Goal: Task Accomplishment & Management: Manage account settings

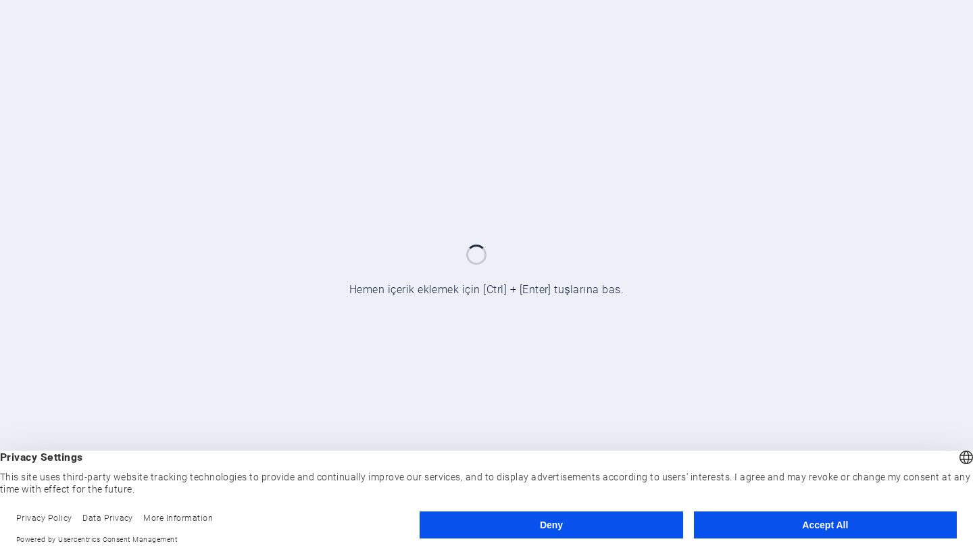
click at [831, 531] on button "Accept All" at bounding box center [825, 525] width 263 height 27
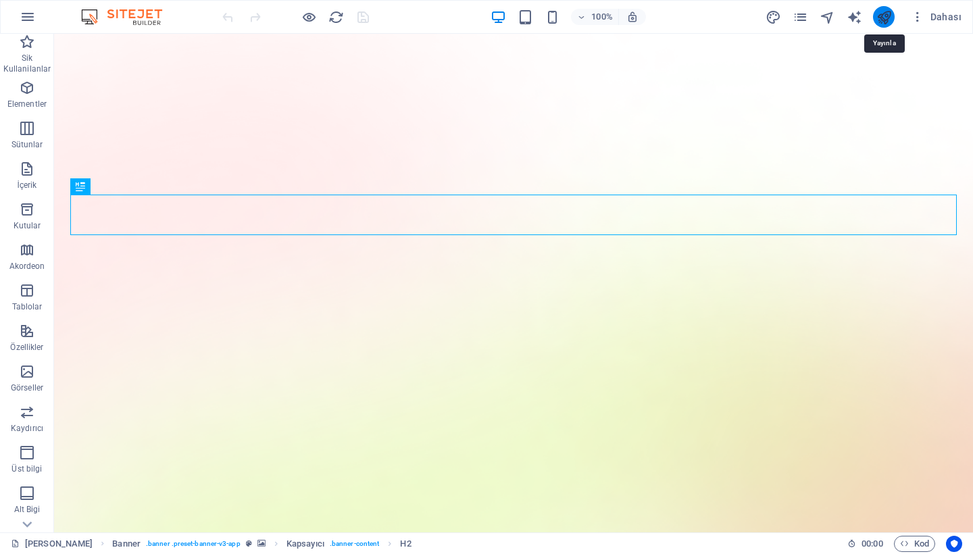
click at [887, 16] on icon "publish" at bounding box center [885, 17] width 16 height 16
click at [923, 17] on icon "button" at bounding box center [918, 17] width 14 height 14
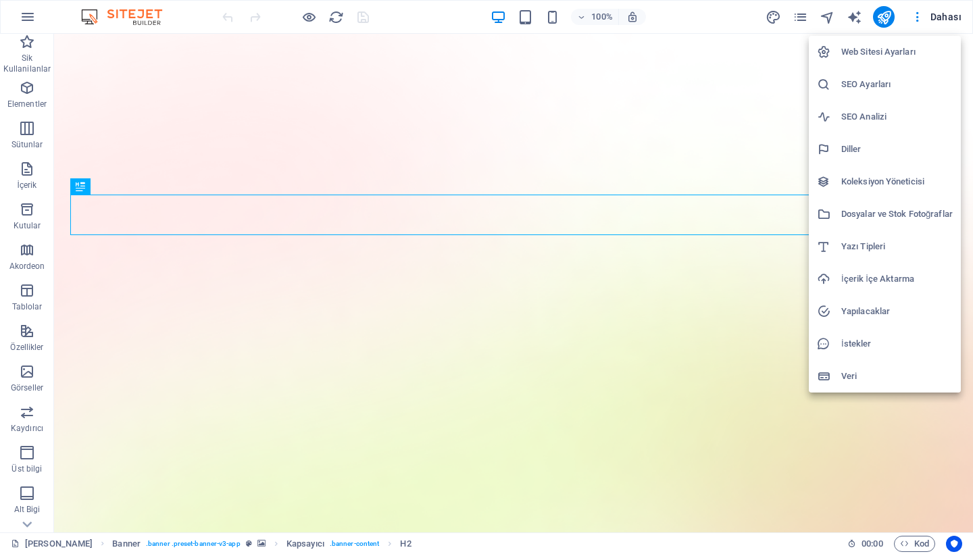
click at [863, 87] on h6 "SEO Ayarları" at bounding box center [897, 84] width 112 height 16
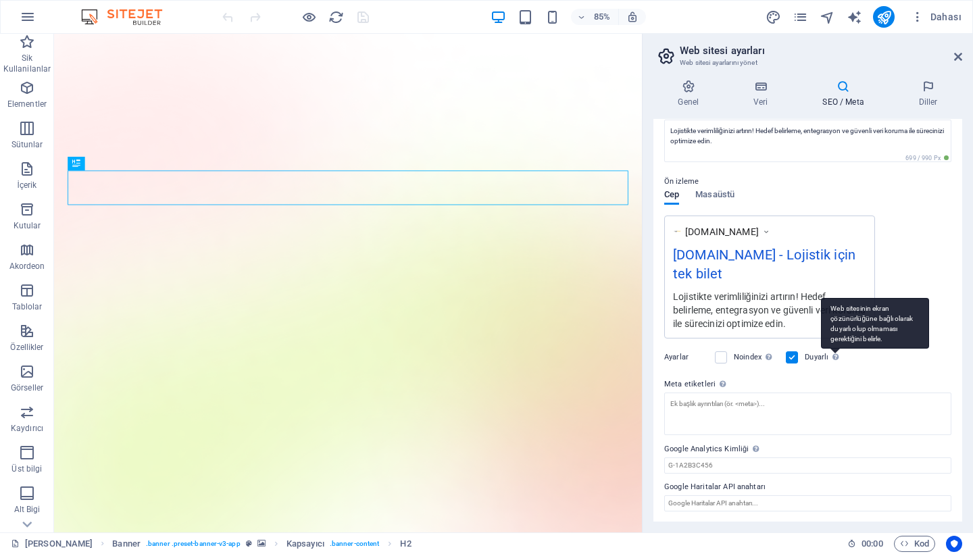
scroll to position [137, 0]
click at [722, 195] on span "Masaüstü" at bounding box center [714, 196] width 39 height 19
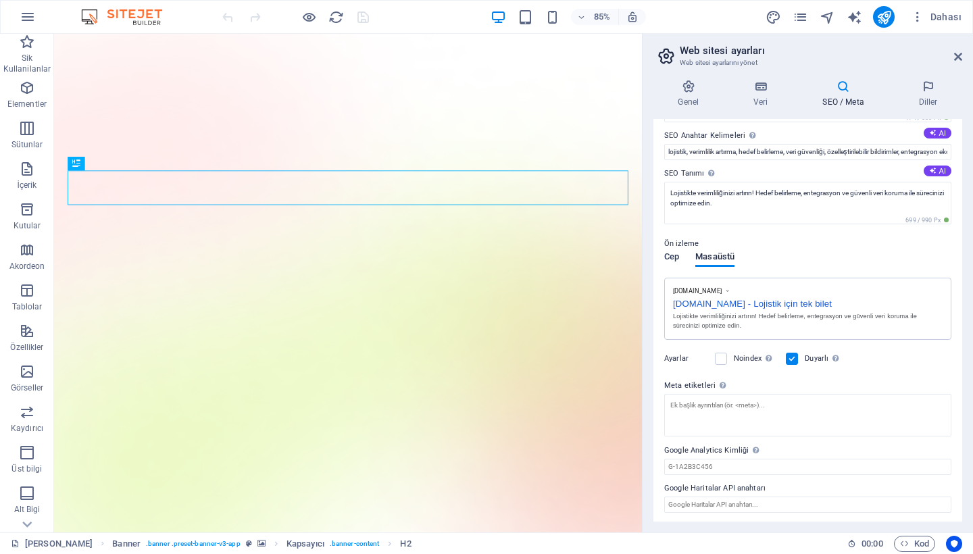
click at [674, 256] on span "Cep" at bounding box center [671, 258] width 15 height 19
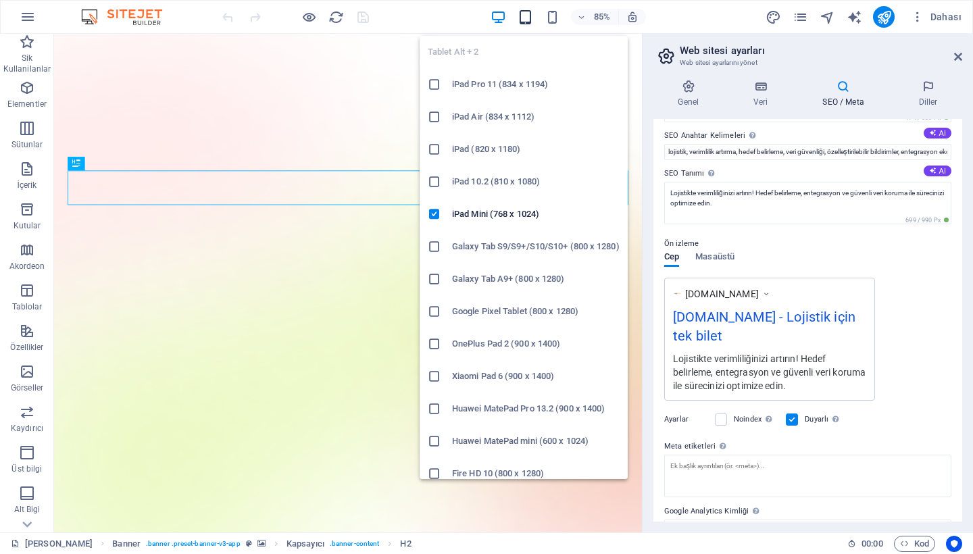
click at [526, 17] on icon "button" at bounding box center [526, 17] width 16 height 16
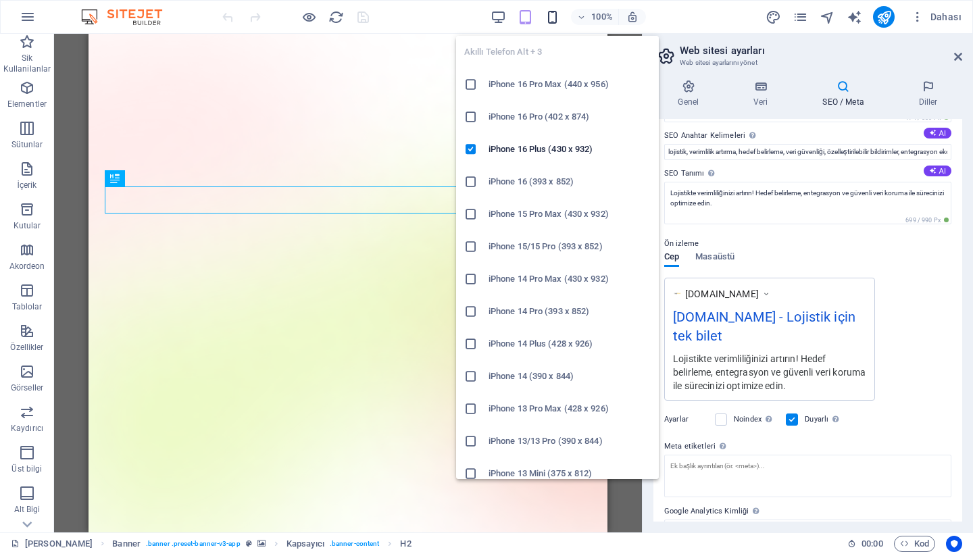
click at [556, 17] on icon "button" at bounding box center [553, 17] width 16 height 16
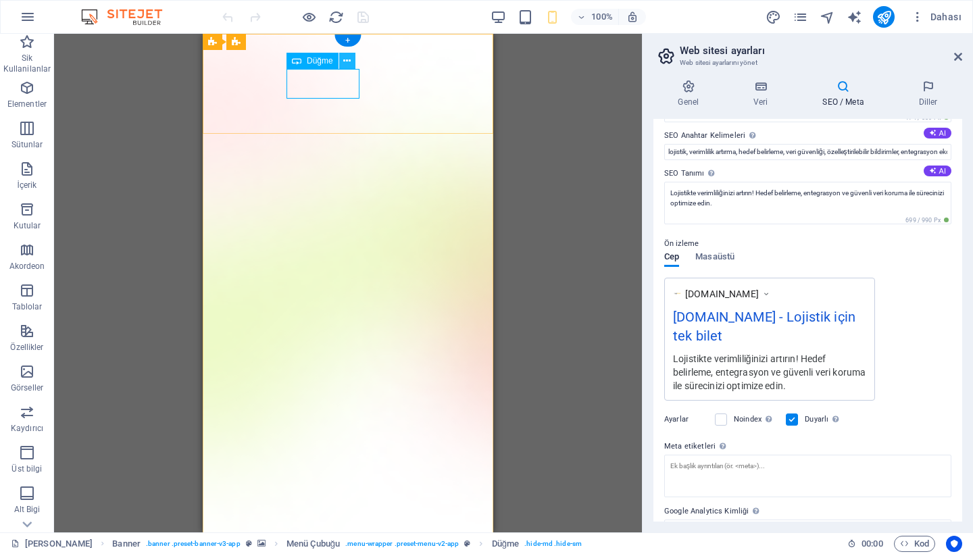
click at [344, 58] on icon at bounding box center [346, 61] width 7 height 14
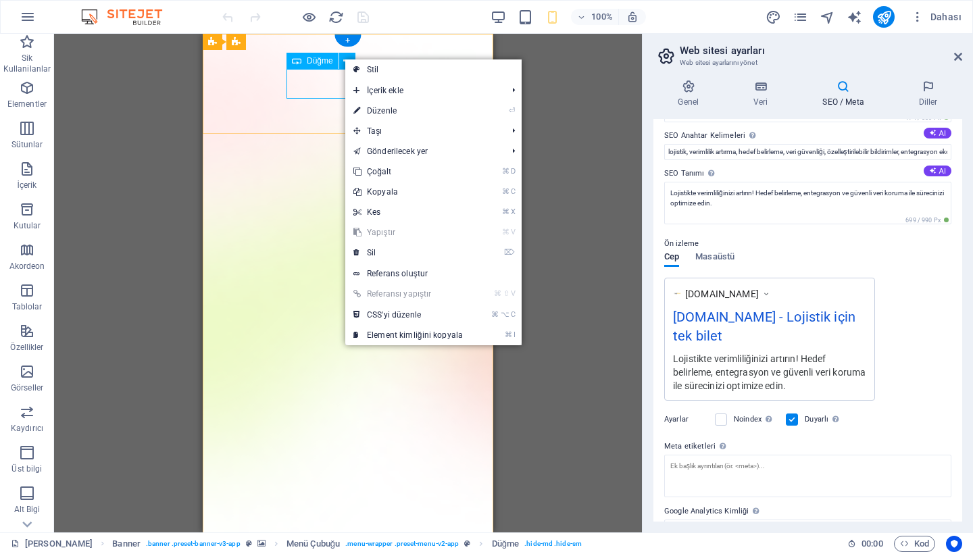
click at [318, 64] on span "Düğme" at bounding box center [320, 61] width 26 height 8
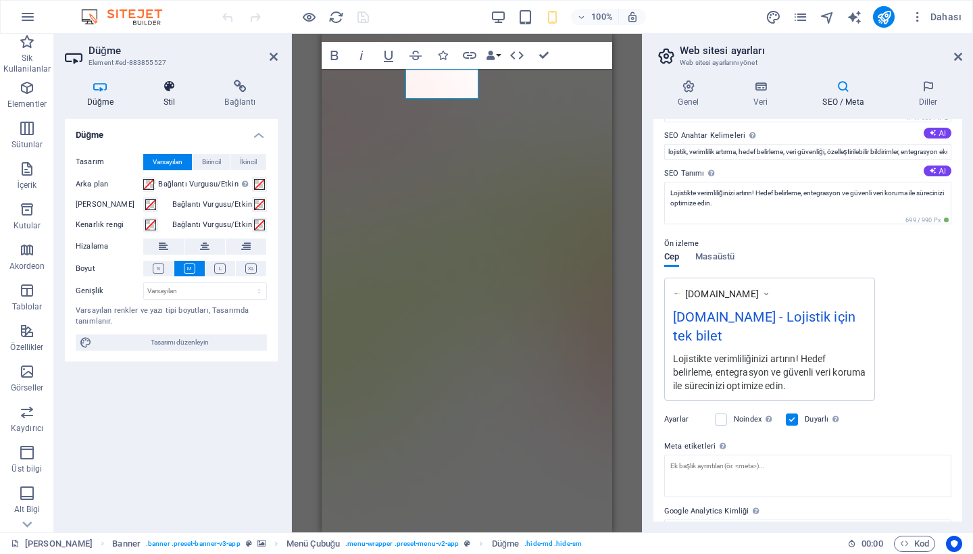
click at [171, 89] on icon at bounding box center [169, 87] width 56 height 14
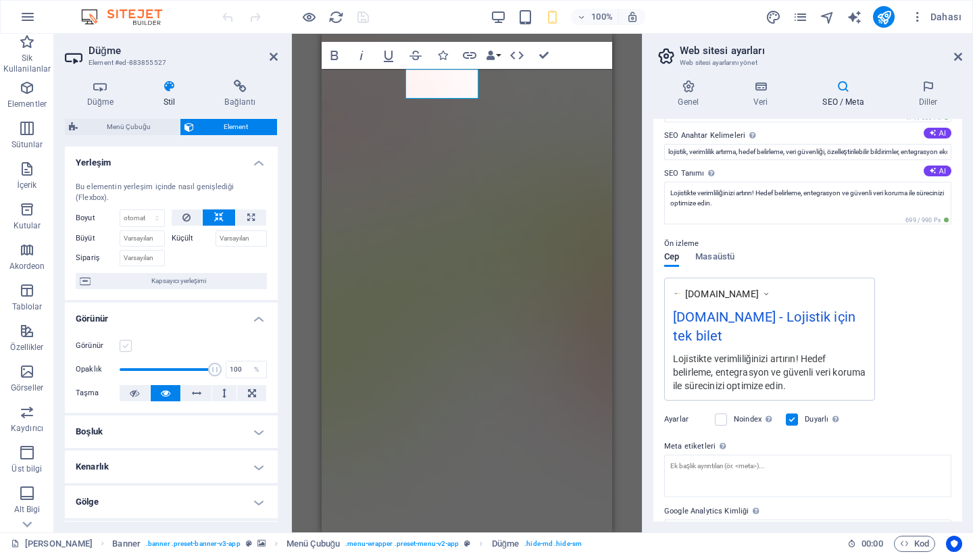
click at [126, 343] on label at bounding box center [126, 346] width 12 height 12
click at [0, 0] on input "Görünür" at bounding box center [0, 0] width 0 height 0
click at [274, 57] on icon at bounding box center [274, 56] width 8 height 11
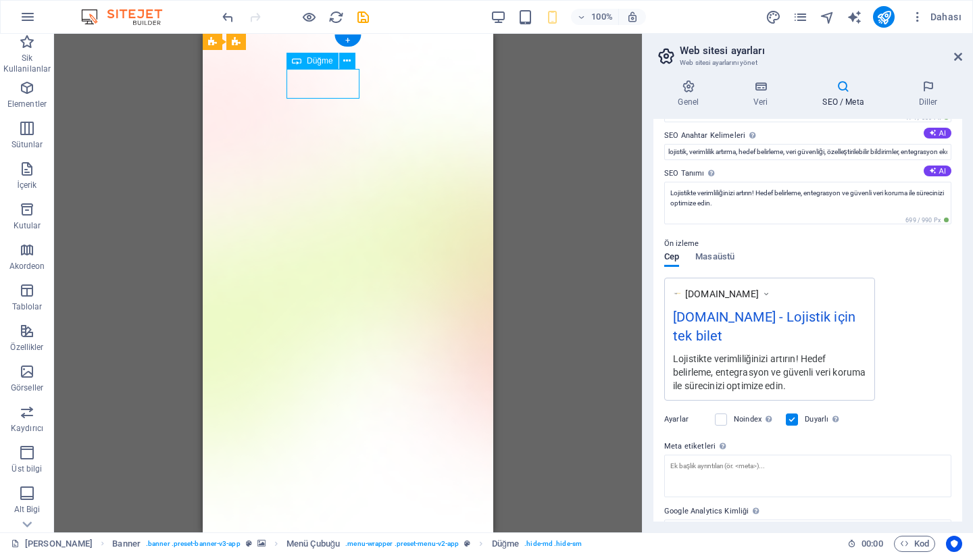
drag, startPoint x: 335, startPoint y: 79, endPoint x: 346, endPoint y: 82, distance: 11.8
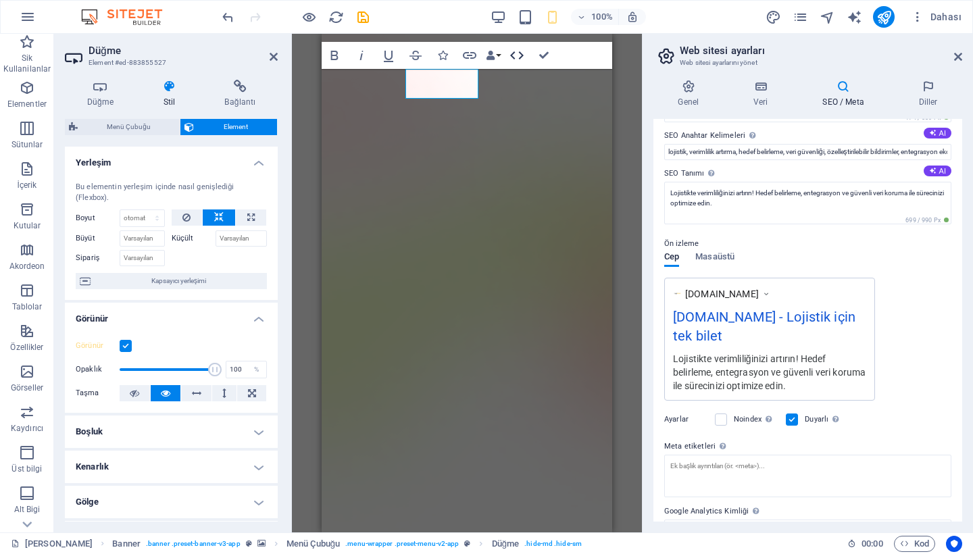
click at [524, 54] on icon "button" at bounding box center [517, 55] width 16 height 16
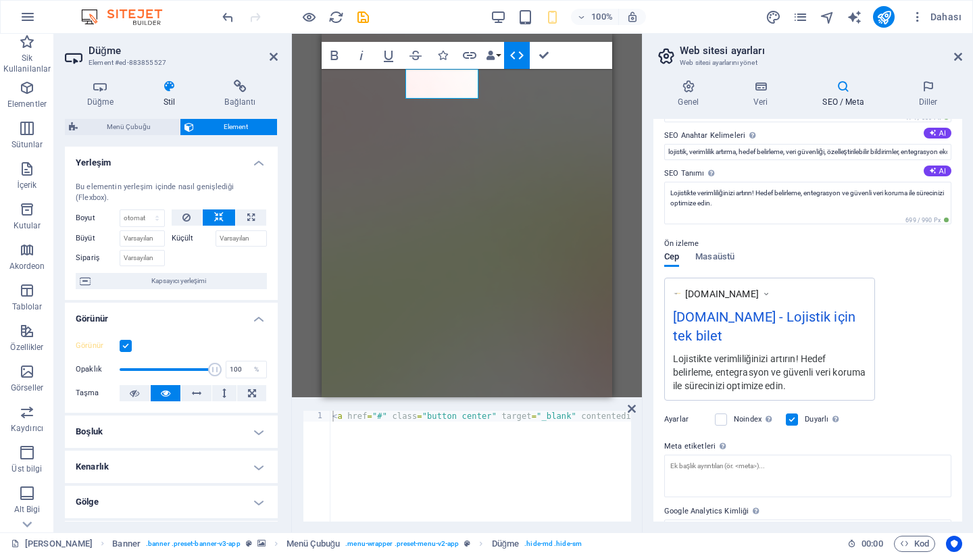
drag, startPoint x: 635, startPoint y: 410, endPoint x: 624, endPoint y: 389, distance: 23.6
click at [635, 410] on icon at bounding box center [632, 408] width 8 height 11
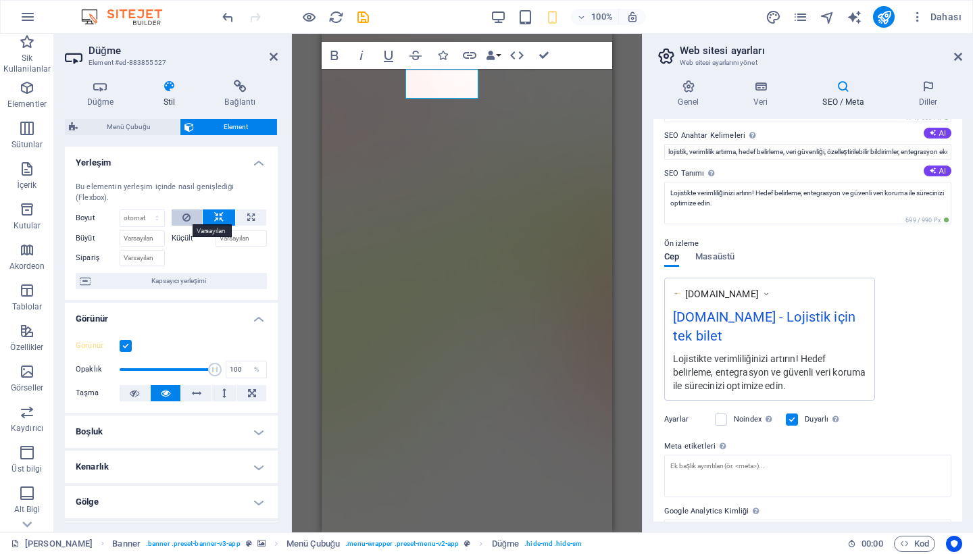
click at [187, 217] on icon at bounding box center [186, 218] width 8 height 16
click at [214, 217] on icon at bounding box center [218, 218] width 9 height 16
click at [250, 217] on icon at bounding box center [250, 218] width 7 height 16
type input "100"
select select "%"
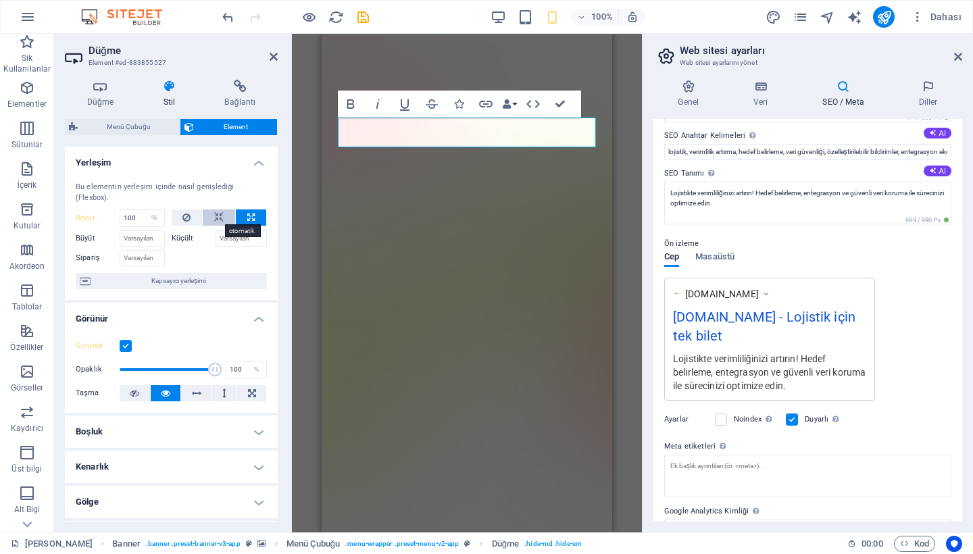
click at [220, 217] on icon at bounding box center [218, 218] width 9 height 16
select select "DISABLED_OPTION_VALUE"
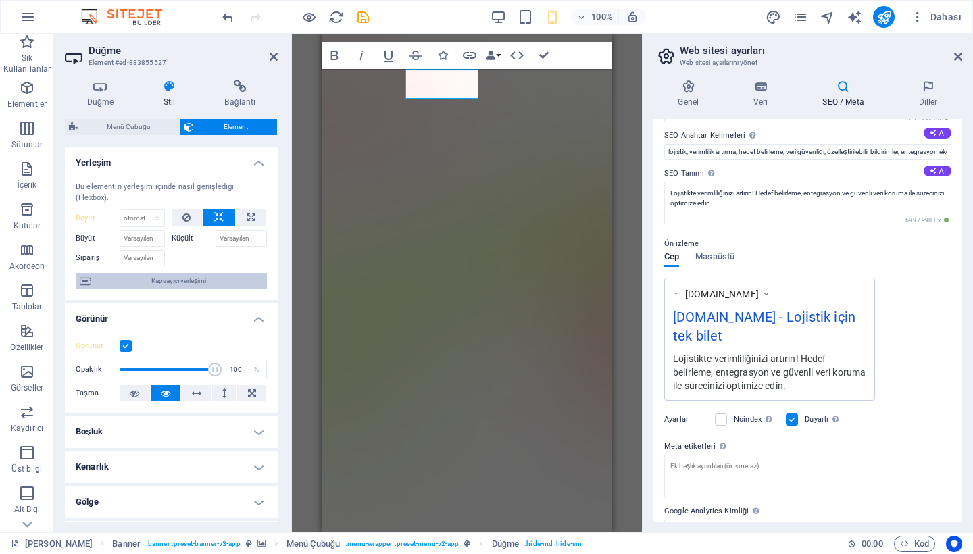
click at [176, 280] on span "Kapsayıcı yerleşimi" at bounding box center [179, 281] width 168 height 16
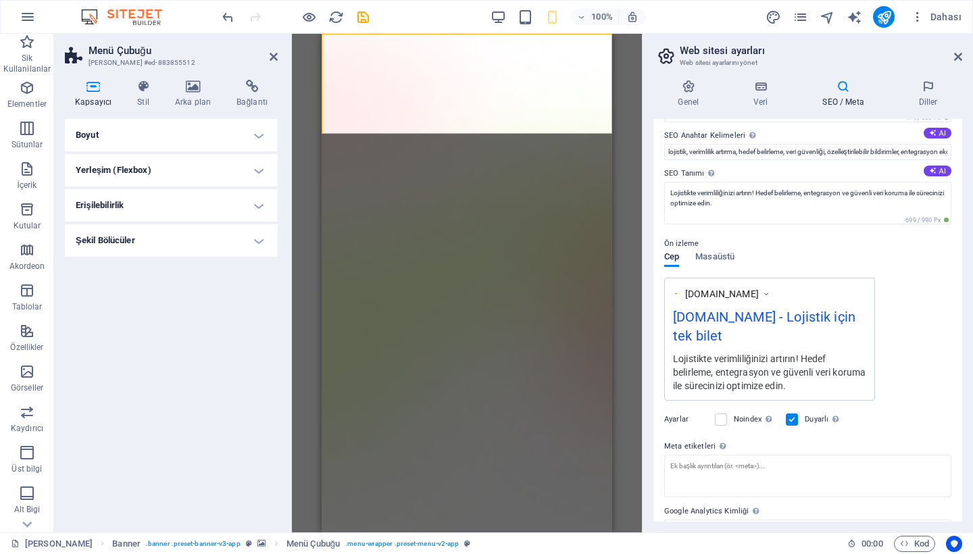
click at [187, 168] on h4 "Yerleşim (Flexbox)" at bounding box center [171, 170] width 213 height 32
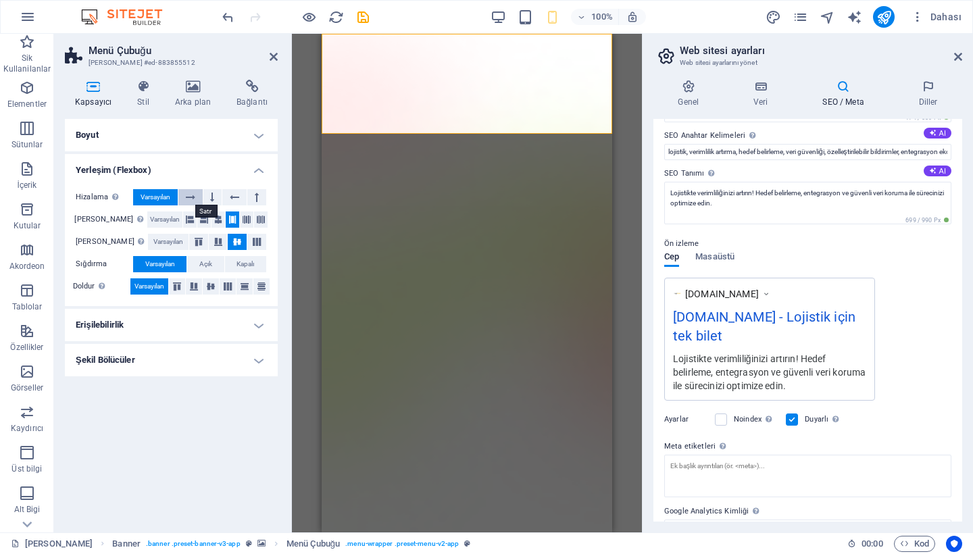
click at [189, 195] on icon at bounding box center [190, 197] width 9 height 16
click at [164, 195] on span "Varsayılan" at bounding box center [156, 197] width 30 height 16
click at [200, 220] on icon at bounding box center [204, 220] width 8 height 16
click at [210, 241] on icon at bounding box center [218, 242] width 16 height 8
click at [234, 241] on icon at bounding box center [237, 242] width 16 height 8
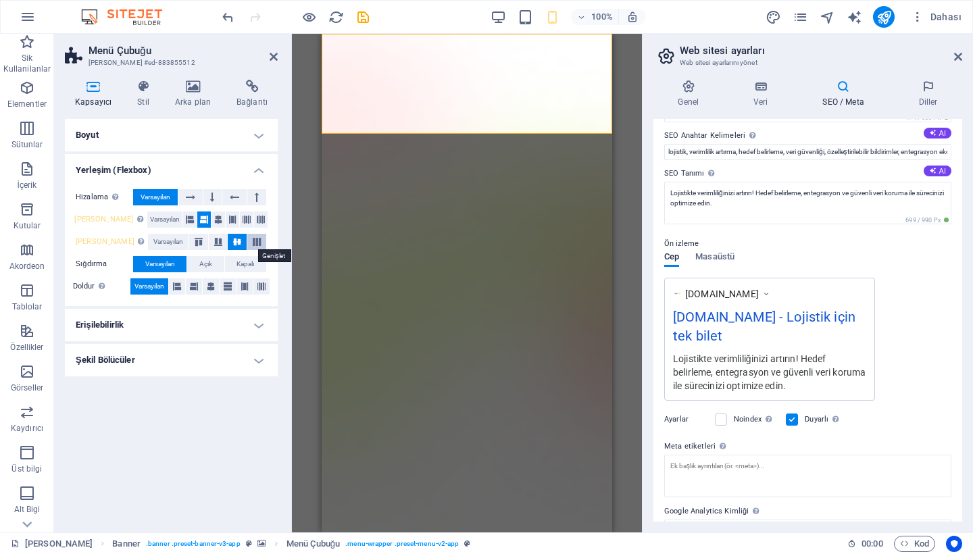
click at [260, 242] on icon at bounding box center [257, 242] width 16 height 8
click at [229, 242] on icon at bounding box center [237, 242] width 16 height 8
click at [215, 241] on icon at bounding box center [218, 242] width 16 height 8
click at [234, 241] on icon at bounding box center [237, 242] width 16 height 8
click at [214, 222] on icon at bounding box center [218, 220] width 8 height 16
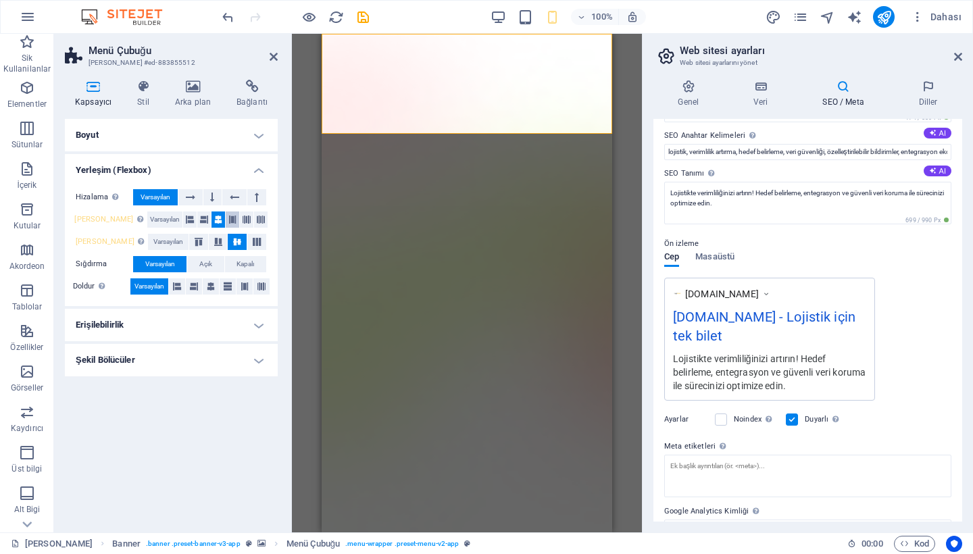
click at [228, 220] on icon at bounding box center [232, 220] width 8 height 16
click at [243, 220] on icon at bounding box center [247, 220] width 8 height 16
click at [257, 220] on icon at bounding box center [261, 220] width 8 height 16
click at [185, 220] on button at bounding box center [190, 220] width 14 height 16
click at [210, 265] on span "Açık" at bounding box center [205, 264] width 13 height 16
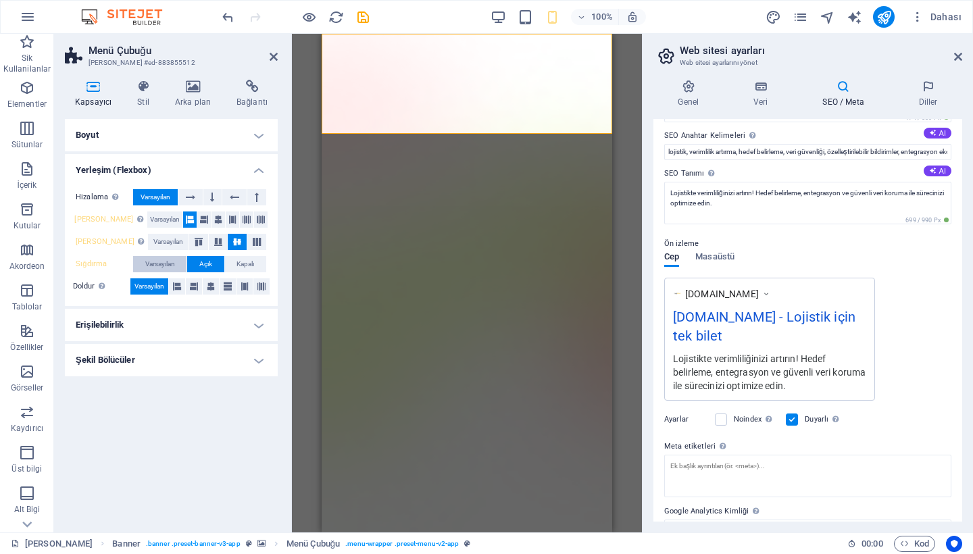
click at [174, 265] on span "Varsayılan" at bounding box center [160, 264] width 30 height 16
click at [182, 287] on button at bounding box center [177, 286] width 16 height 16
drag, startPoint x: 195, startPoint y: 286, endPoint x: 208, endPoint y: 287, distance: 12.9
click at [195, 286] on icon at bounding box center [194, 286] width 8 height 16
click at [209, 286] on icon at bounding box center [211, 286] width 8 height 16
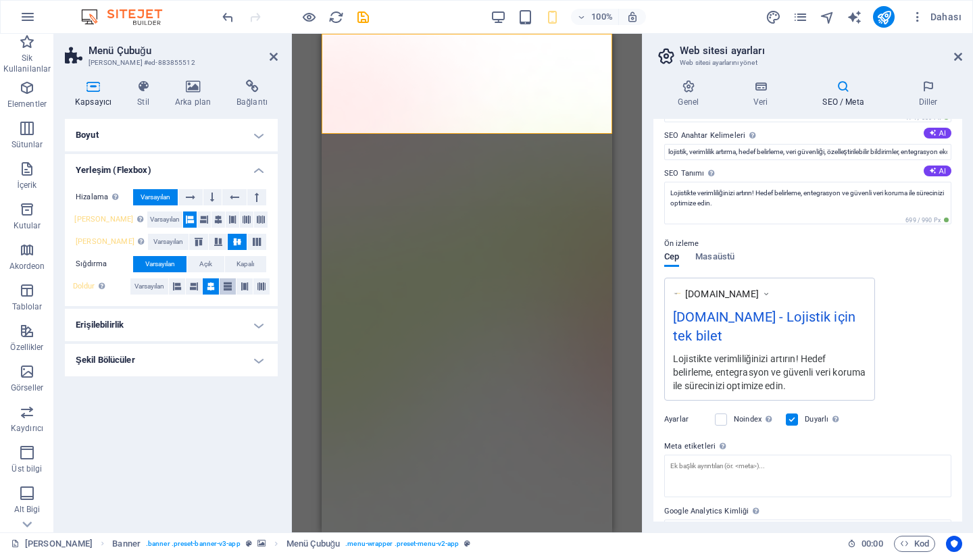
click at [220, 286] on button at bounding box center [228, 286] width 16 height 16
click at [166, 285] on button "Varsayılan" at bounding box center [149, 286] width 38 height 16
click at [157, 216] on span "Varsayılan" at bounding box center [165, 220] width 30 height 16
click at [156, 236] on span "Varsayılan" at bounding box center [168, 242] width 30 height 16
click at [157, 241] on span "Varsayılan" at bounding box center [168, 242] width 30 height 16
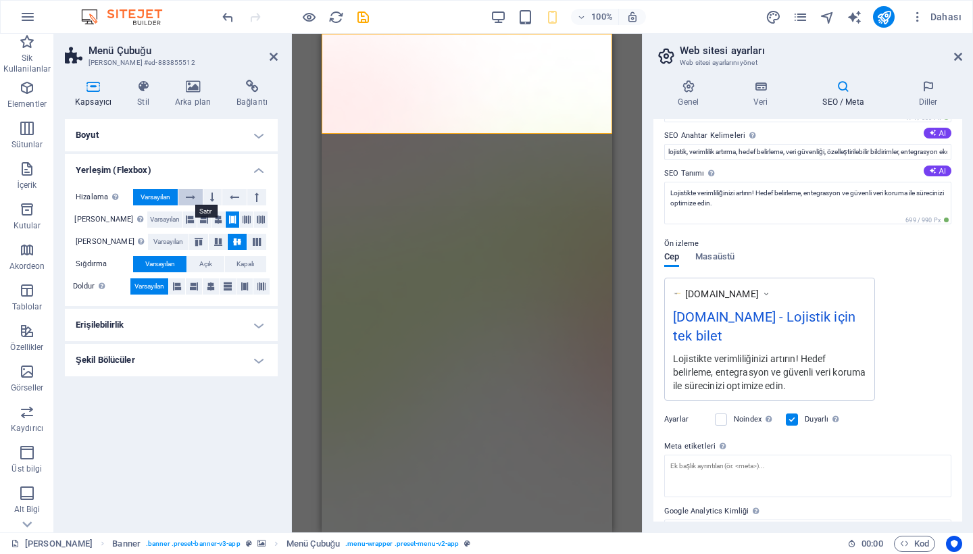
click at [195, 197] on icon at bounding box center [190, 197] width 9 height 16
drag, startPoint x: 232, startPoint y: 195, endPoint x: 218, endPoint y: 196, distance: 14.2
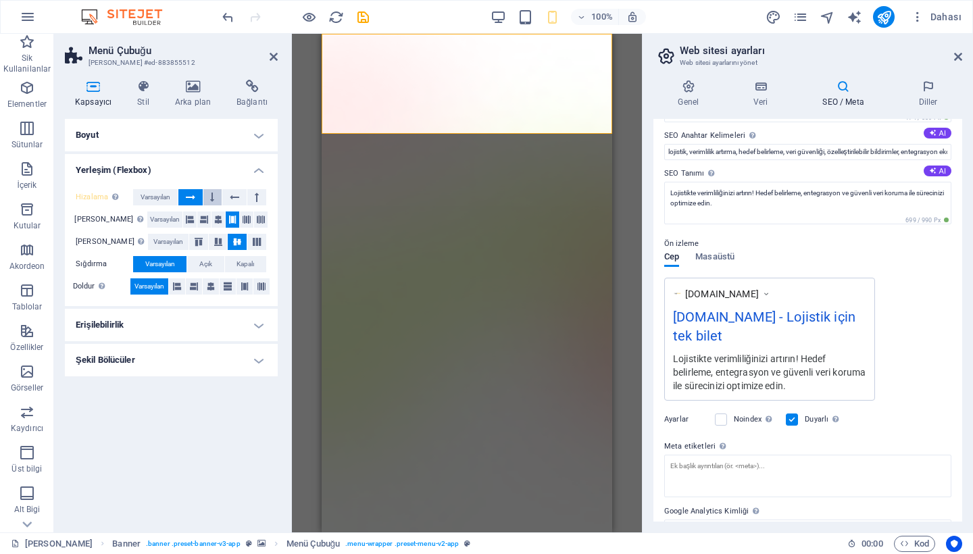
click at [232, 195] on icon at bounding box center [234, 197] width 9 height 16
click at [260, 196] on button at bounding box center [256, 197] width 19 height 16
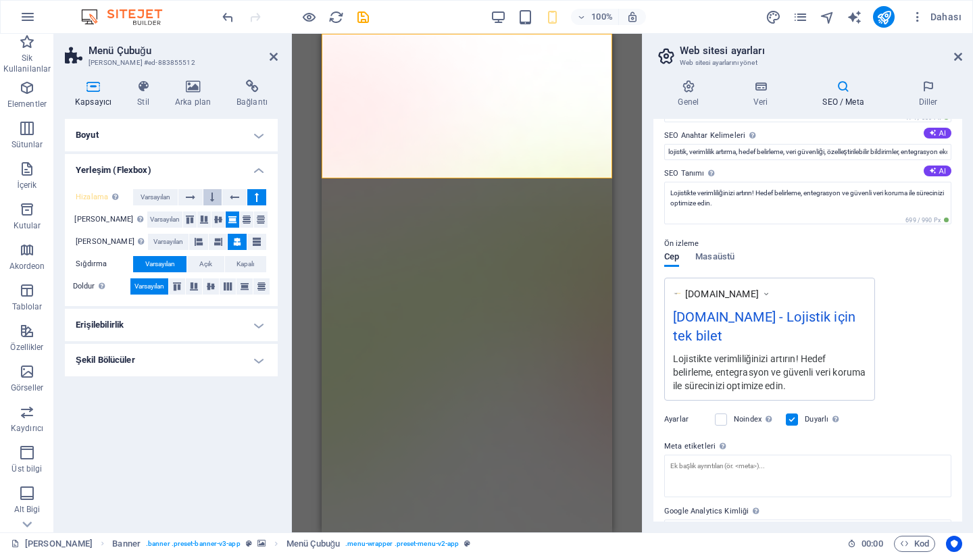
click at [214, 197] on icon at bounding box center [212, 197] width 4 height 16
click at [191, 197] on icon at bounding box center [190, 197] width 9 height 16
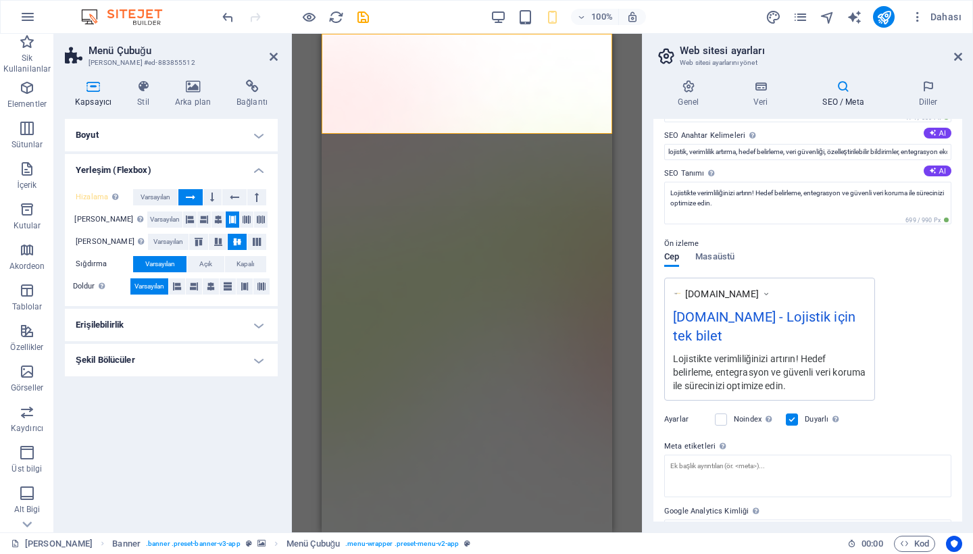
drag, startPoint x: 276, startPoint y: 59, endPoint x: 318, endPoint y: 48, distance: 43.9
click at [276, 59] on icon at bounding box center [274, 56] width 8 height 11
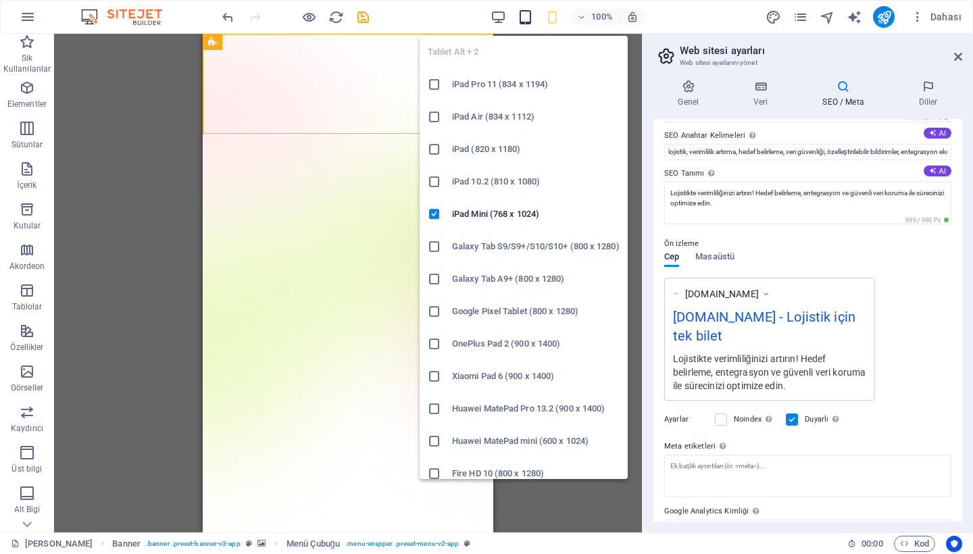
click at [528, 17] on icon "button" at bounding box center [526, 17] width 16 height 16
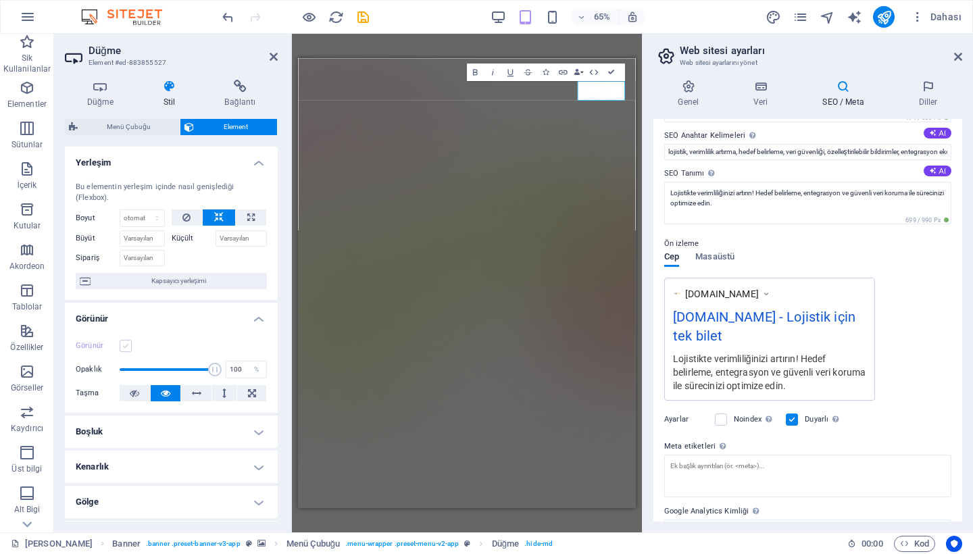
click at [124, 346] on label at bounding box center [126, 346] width 12 height 12
click at [0, 0] on input "Görünür" at bounding box center [0, 0] width 0 height 0
click at [274, 57] on icon at bounding box center [274, 56] width 8 height 11
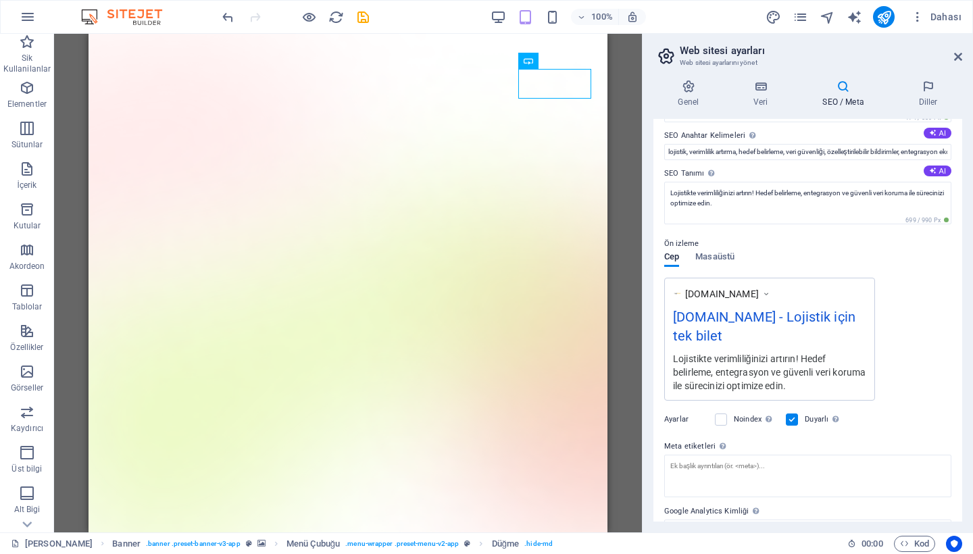
scroll to position [0, 0]
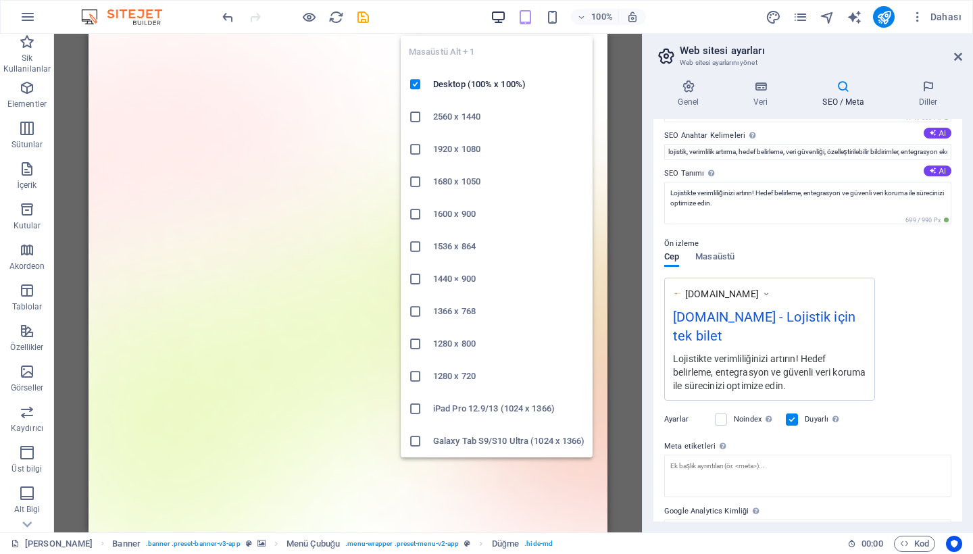
click at [494, 15] on icon "button" at bounding box center [499, 17] width 16 height 16
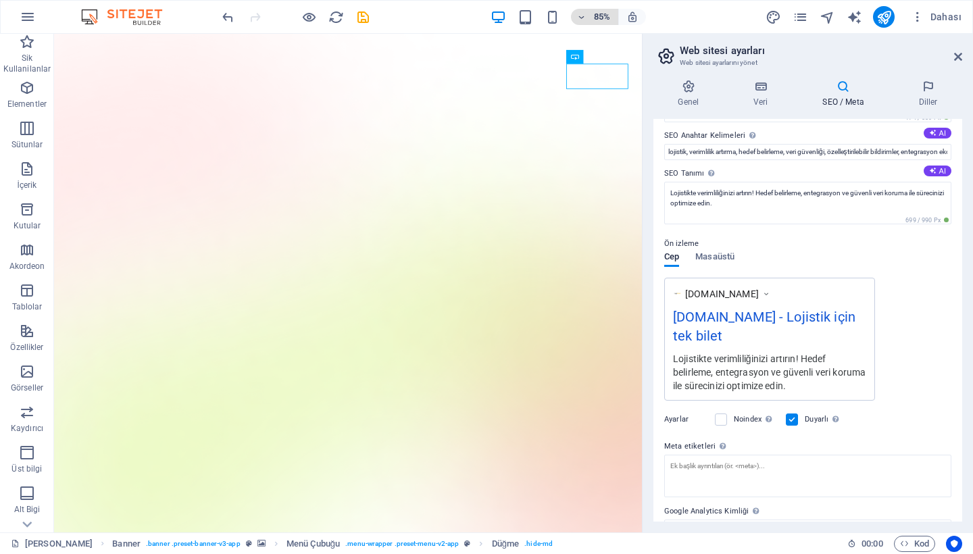
click at [600, 20] on h6 "85%" at bounding box center [602, 17] width 22 height 16
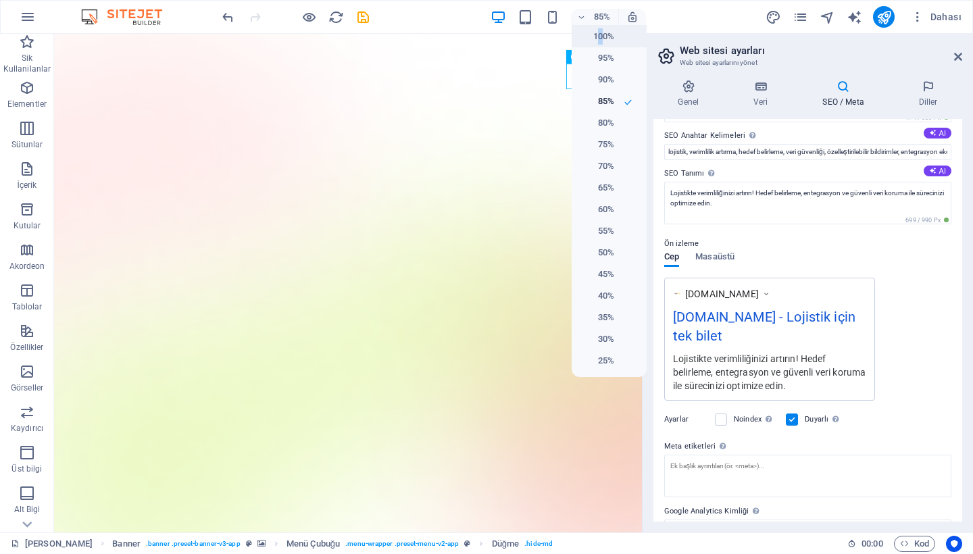
click at [600, 37] on h6 "100%" at bounding box center [597, 36] width 34 height 16
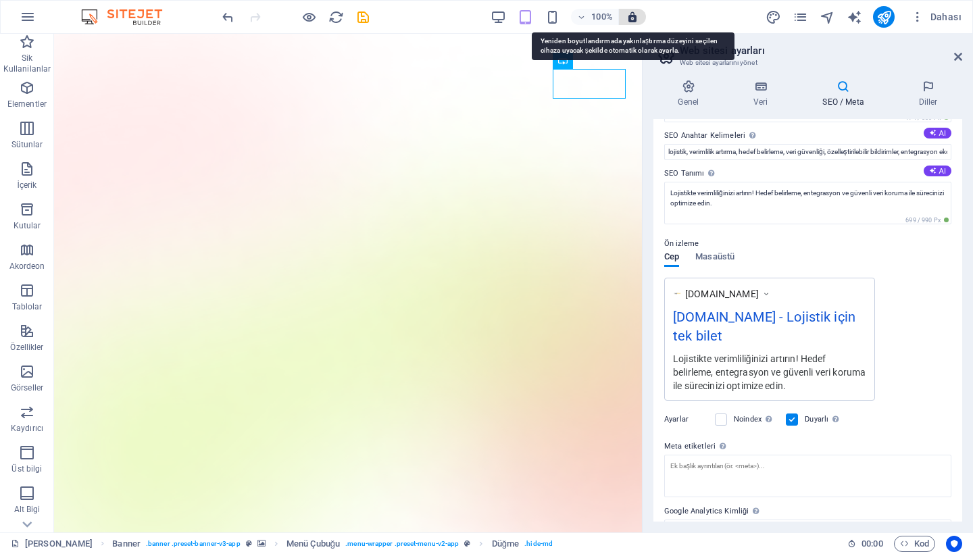
click at [631, 19] on icon "button" at bounding box center [633, 17] width 12 height 12
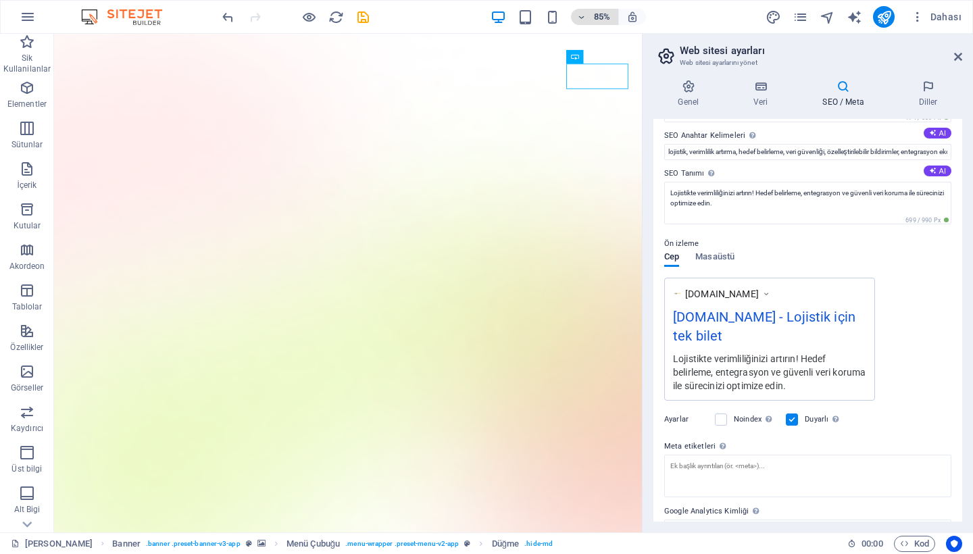
click at [602, 17] on h6 "85%" at bounding box center [602, 17] width 22 height 16
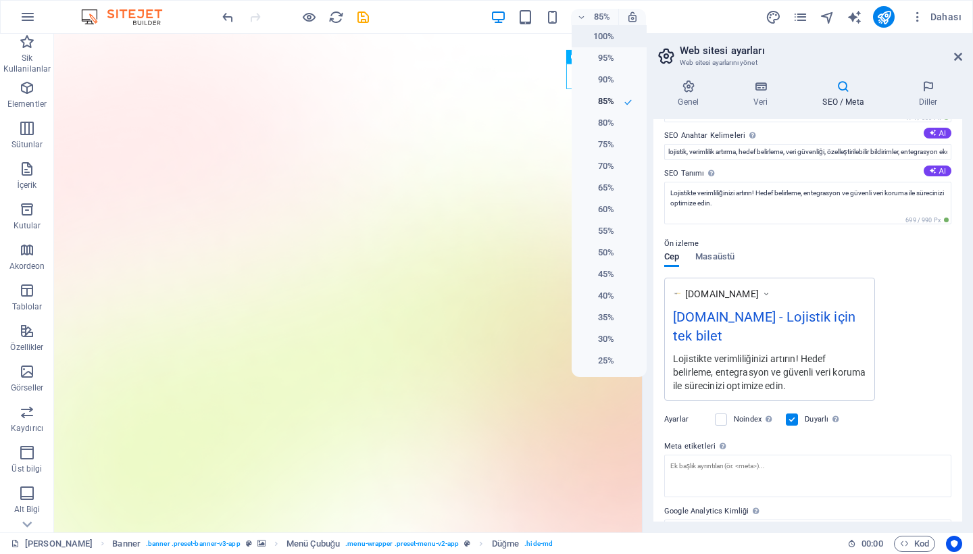
click at [599, 41] on h6 "100%" at bounding box center [597, 36] width 34 height 16
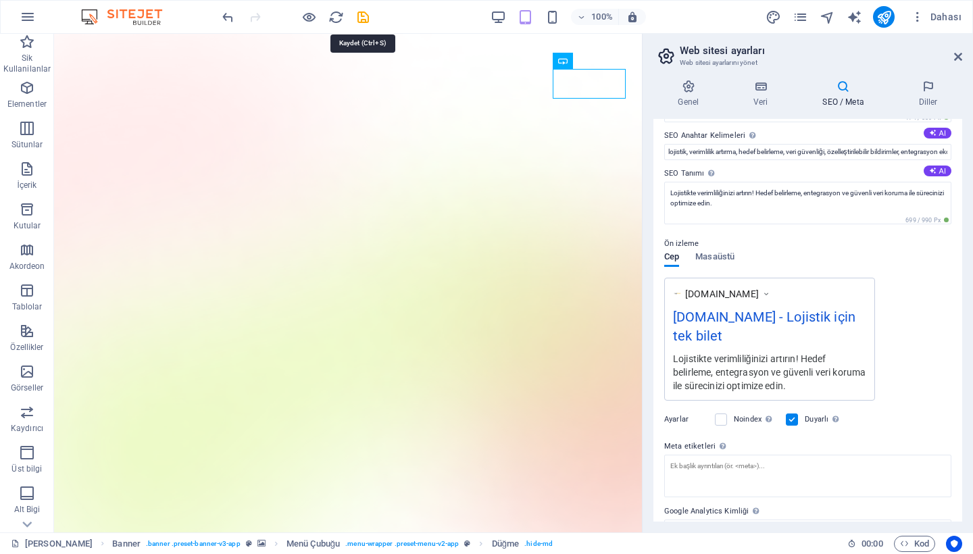
click at [362, 16] on icon "save" at bounding box center [363, 17] width 16 height 16
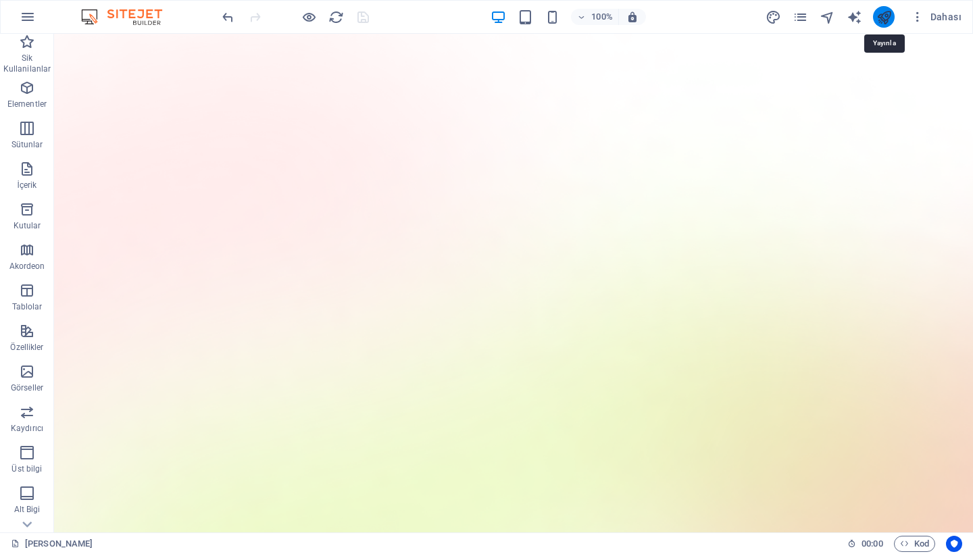
click at [882, 16] on icon "publish" at bounding box center [885, 17] width 16 height 16
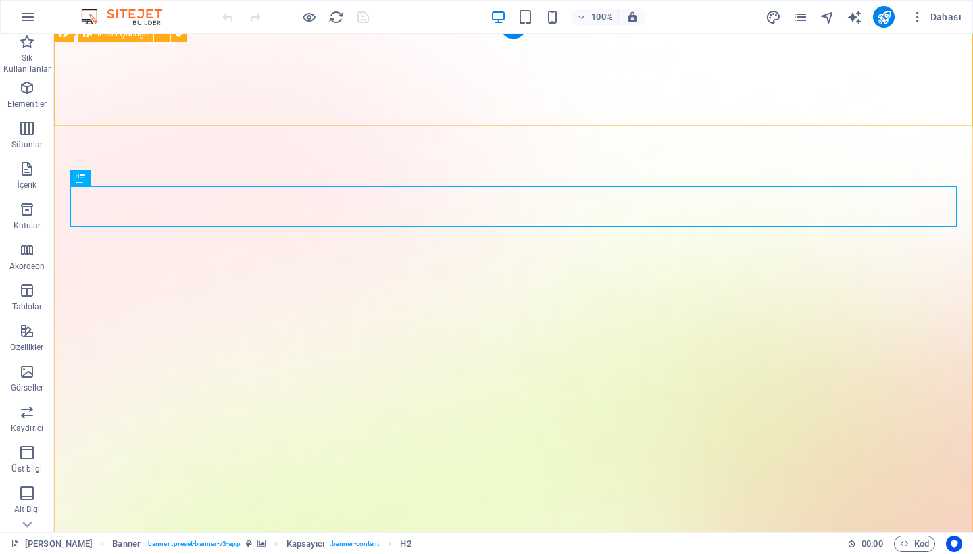
scroll to position [8, 0]
click at [920, 18] on icon "button" at bounding box center [918, 17] width 14 height 14
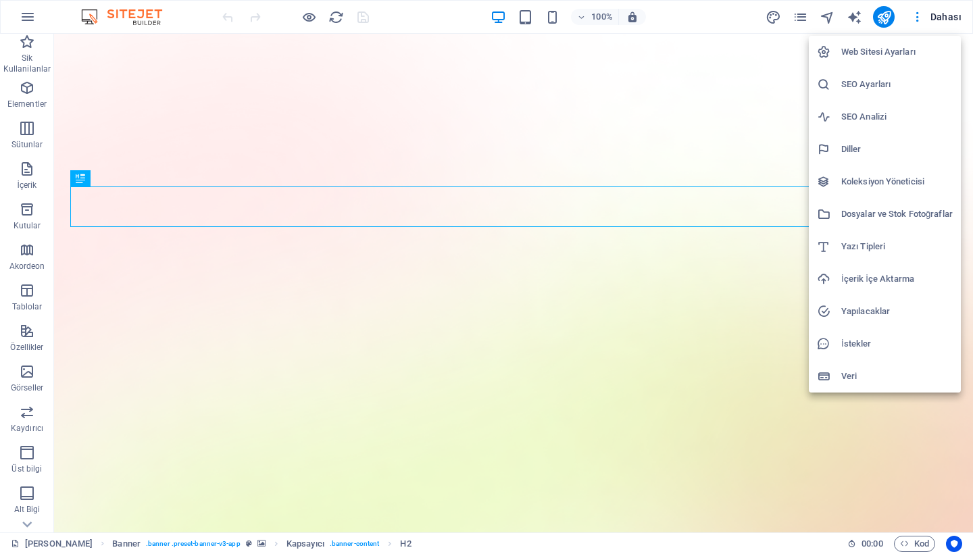
click at [874, 79] on h6 "SEO Ayarları" at bounding box center [897, 84] width 112 height 16
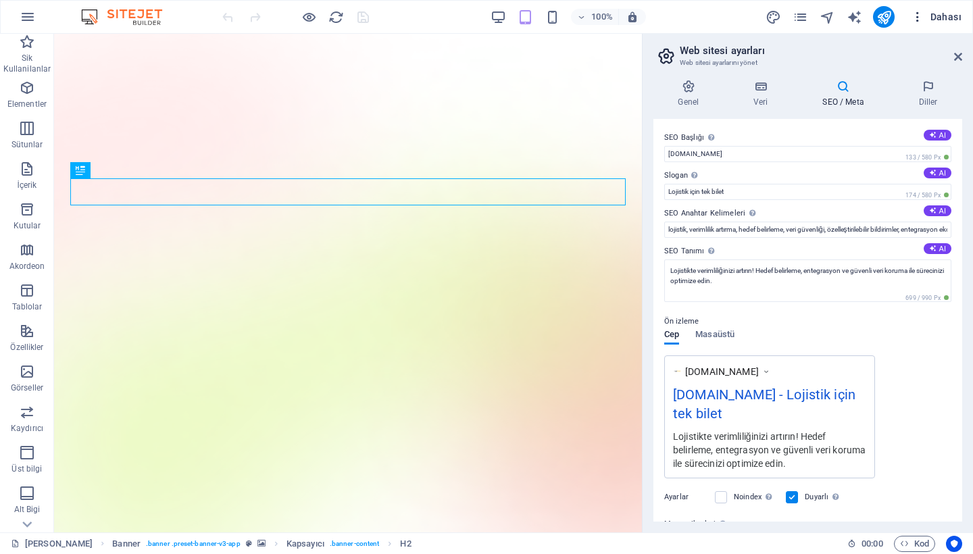
click at [914, 18] on icon "button" at bounding box center [918, 17] width 14 height 14
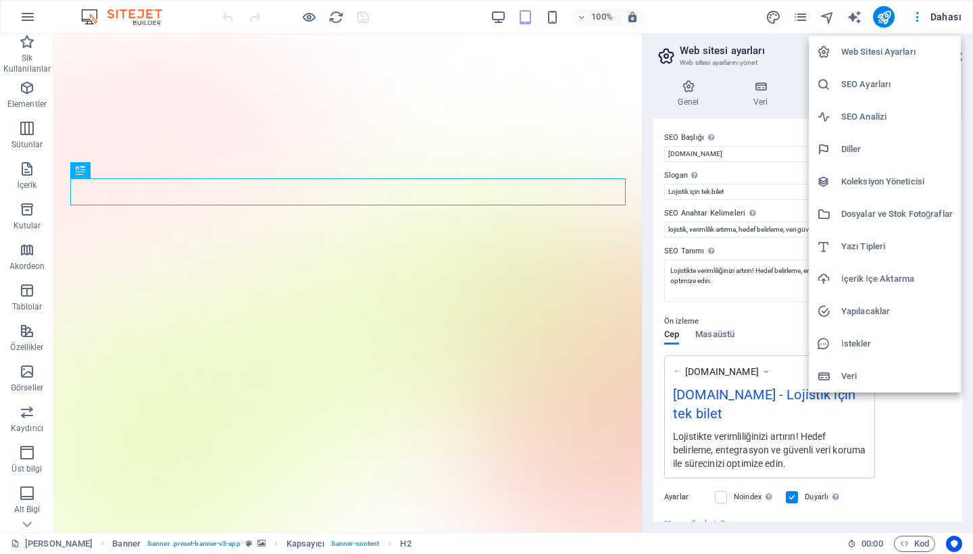
click at [875, 112] on h6 "SEO Analizi" at bounding box center [897, 117] width 112 height 16
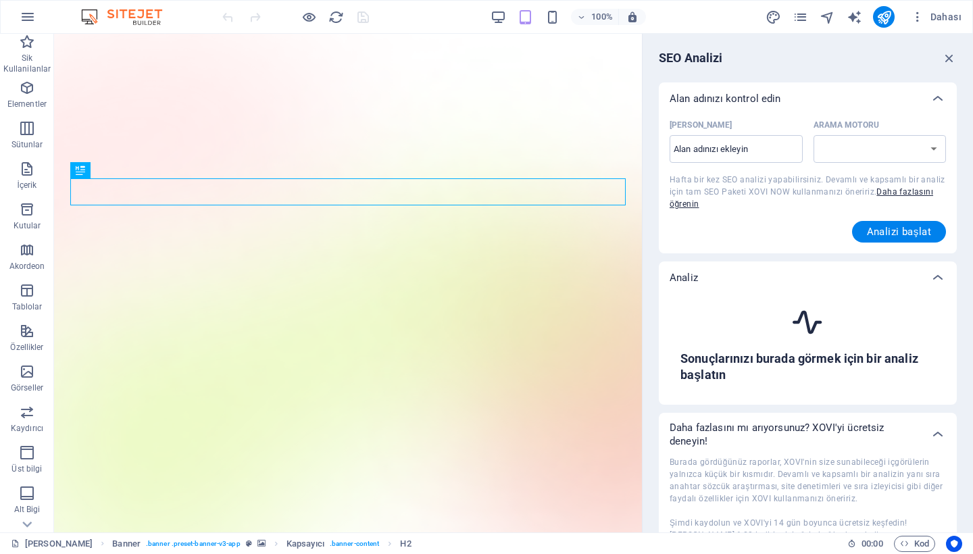
select select "google.com"
click at [737, 143] on input "Alan Adı ​" at bounding box center [736, 150] width 133 height 22
type input "logisticket.co"
select select "google.co.uk"
type input "logisticket.com"
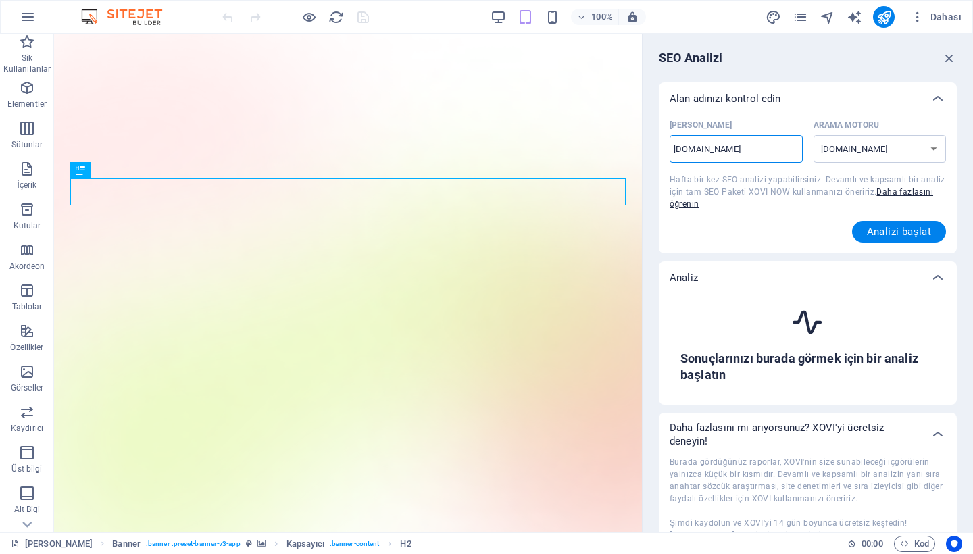
select select "google.com"
type input "logisticket.com"
click at [905, 233] on span "Analizi başlat" at bounding box center [899, 231] width 65 height 11
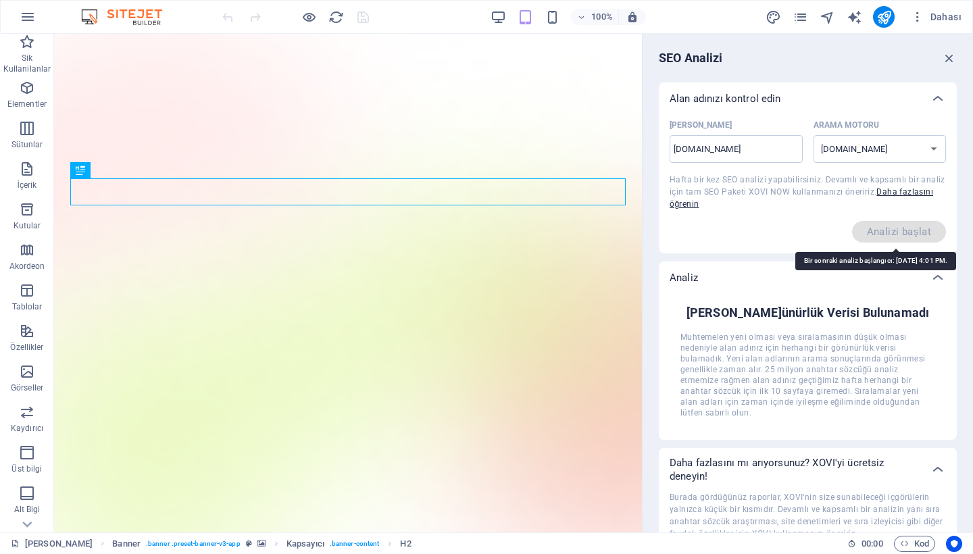
click at [906, 231] on span "Analizi başlat" at bounding box center [899, 232] width 95 height 22
click at [794, 216] on div "Alan Adı logisticket.com ​ Arama Motoru google.de google.at google.es google.co…" at bounding box center [808, 179] width 276 height 128
click at [952, 58] on icon "button" at bounding box center [949, 58] width 15 height 15
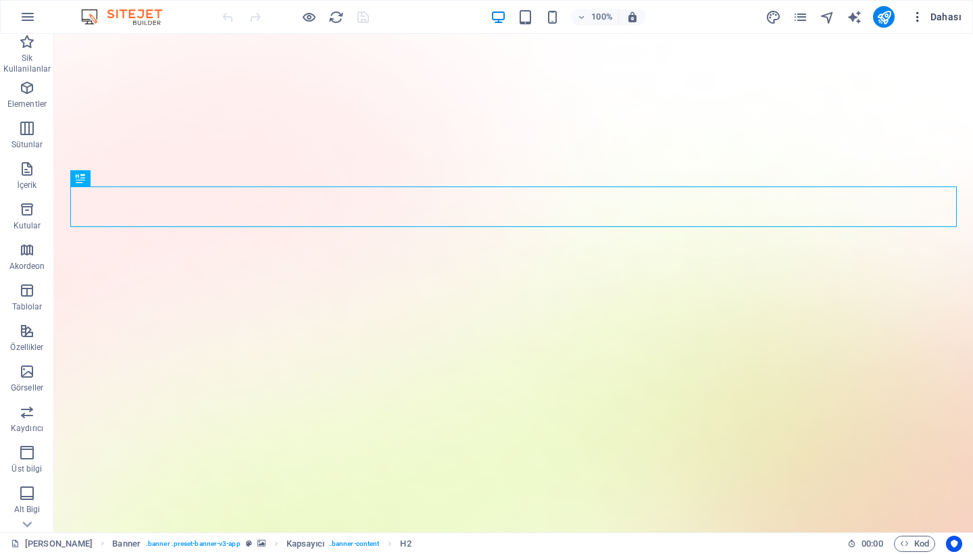
click at [917, 16] on icon "button" at bounding box center [918, 17] width 14 height 14
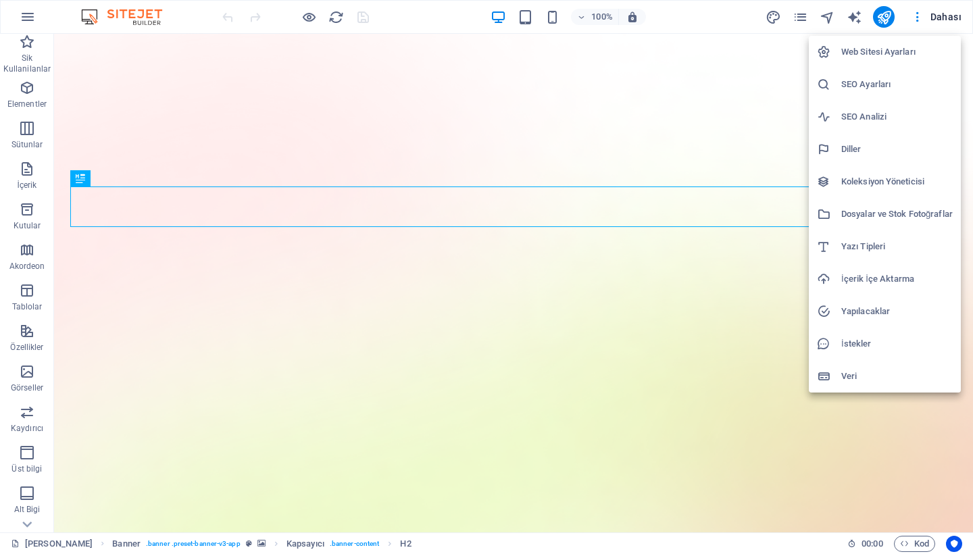
click at [887, 276] on h6 "İçerik İçe Aktarma" at bounding box center [897, 279] width 112 height 16
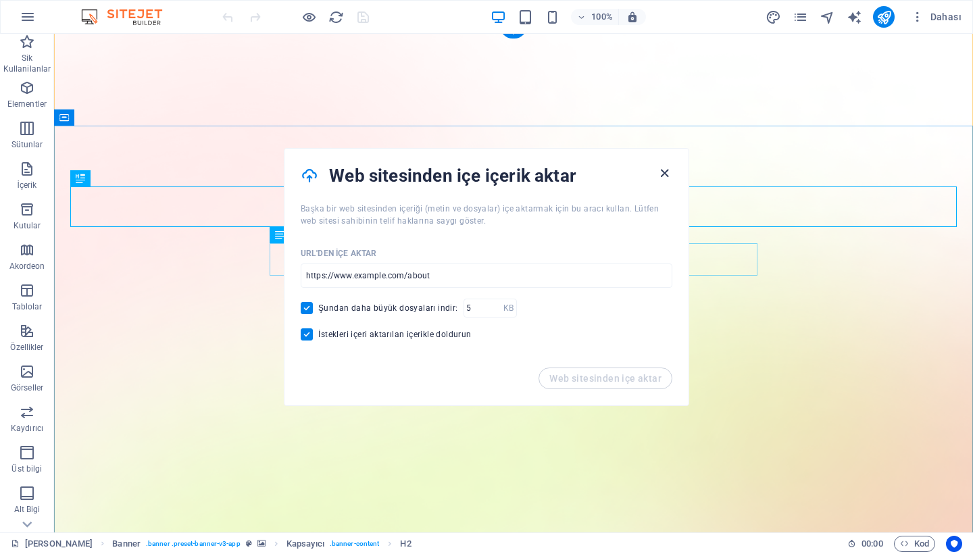
click at [663, 171] on icon "button" at bounding box center [665, 174] width 16 height 16
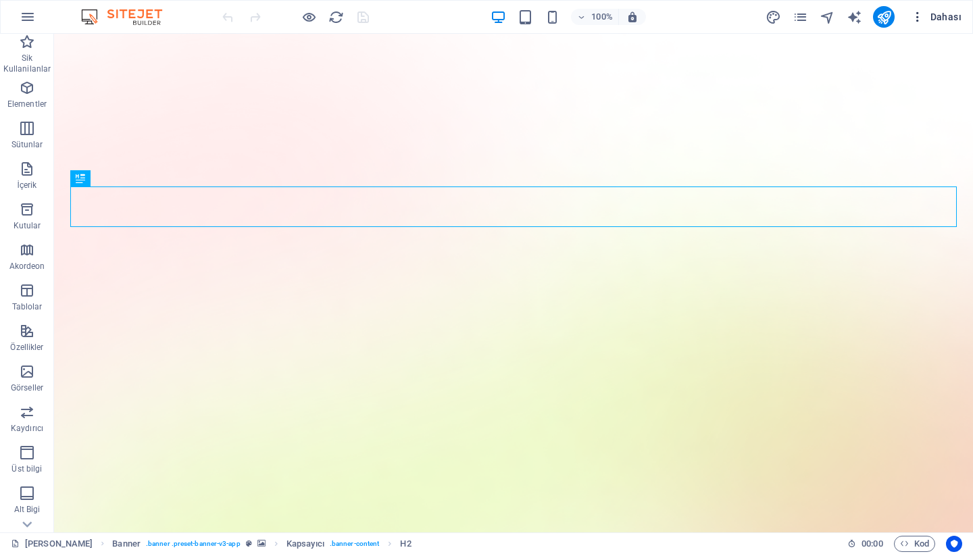
click at [923, 14] on icon "button" at bounding box center [918, 17] width 14 height 14
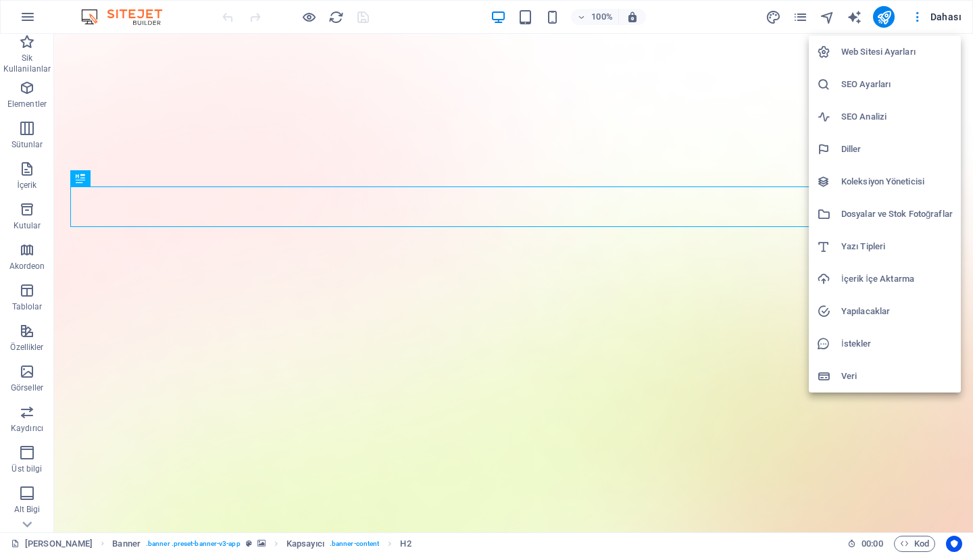
click at [860, 54] on h6 "Web Sitesi Ayarları" at bounding box center [897, 52] width 112 height 16
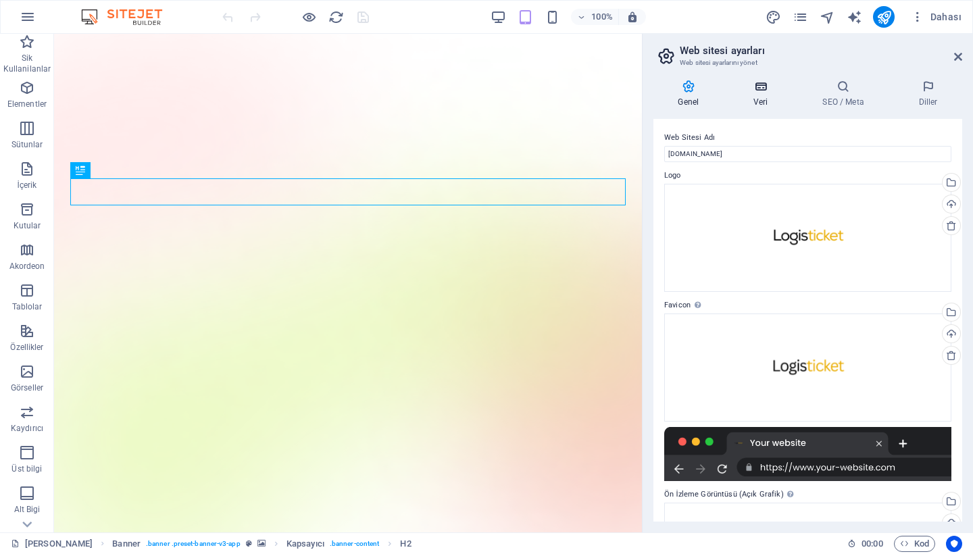
click at [758, 87] on icon at bounding box center [761, 87] width 64 height 14
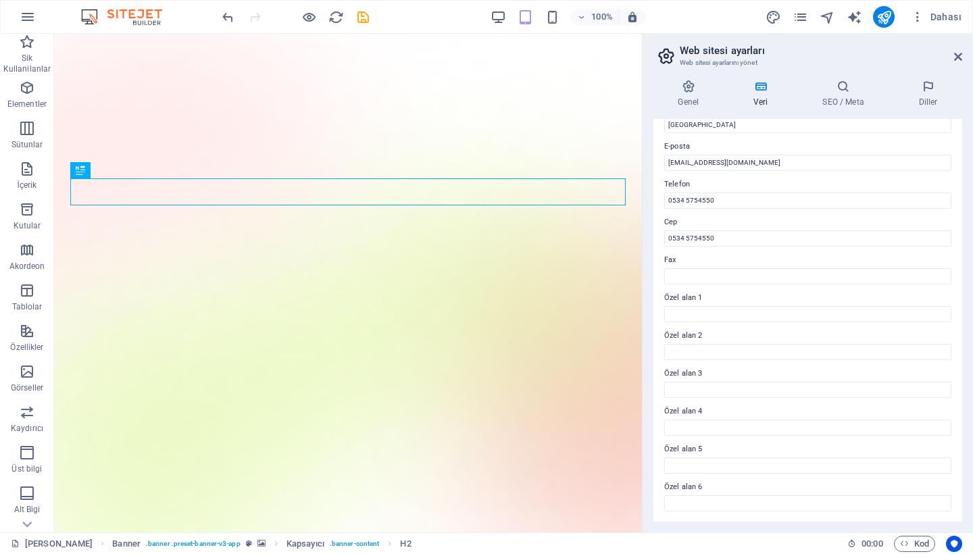
scroll to position [245, 0]
type input "[DOMAIN_NAME]"
click at [959, 59] on icon at bounding box center [958, 56] width 8 height 11
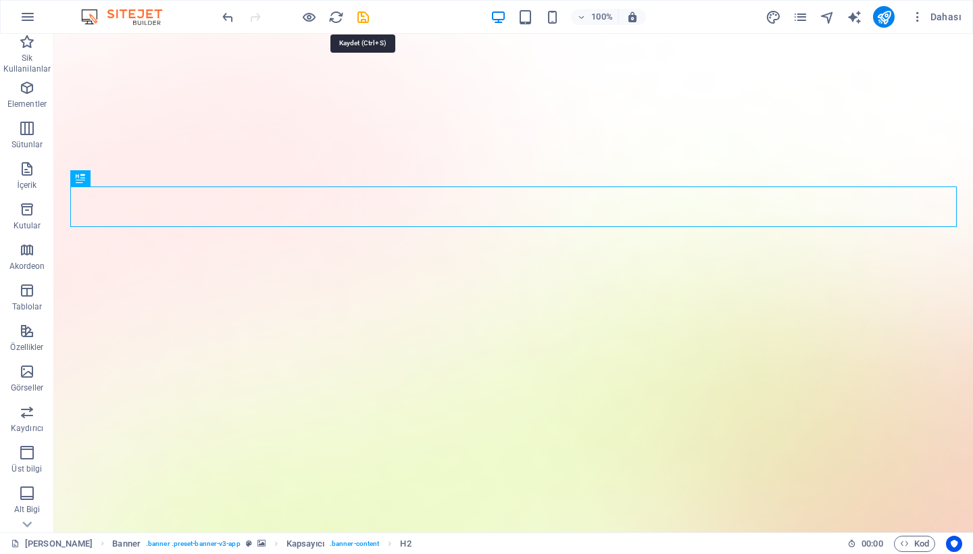
click at [365, 17] on icon "save" at bounding box center [363, 17] width 16 height 16
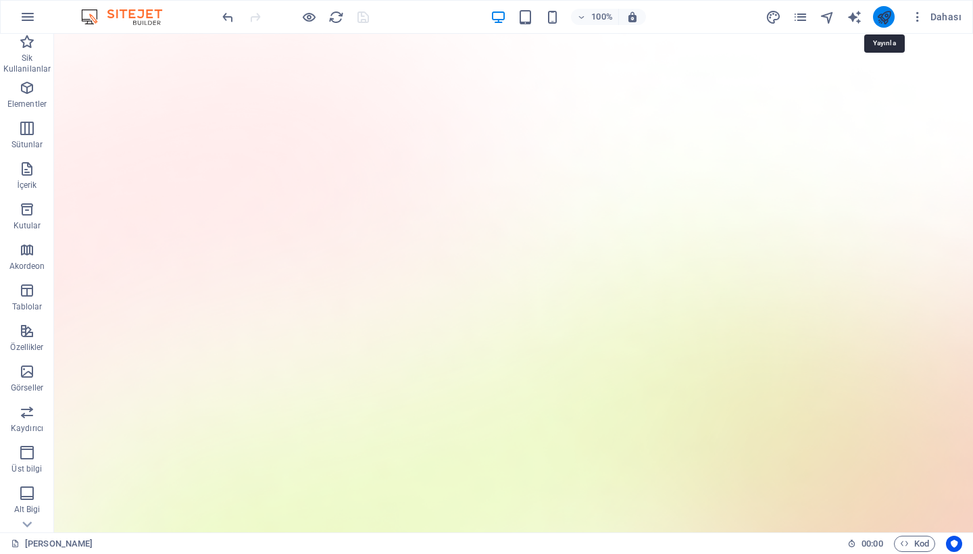
click at [889, 18] on icon "publish" at bounding box center [885, 17] width 16 height 16
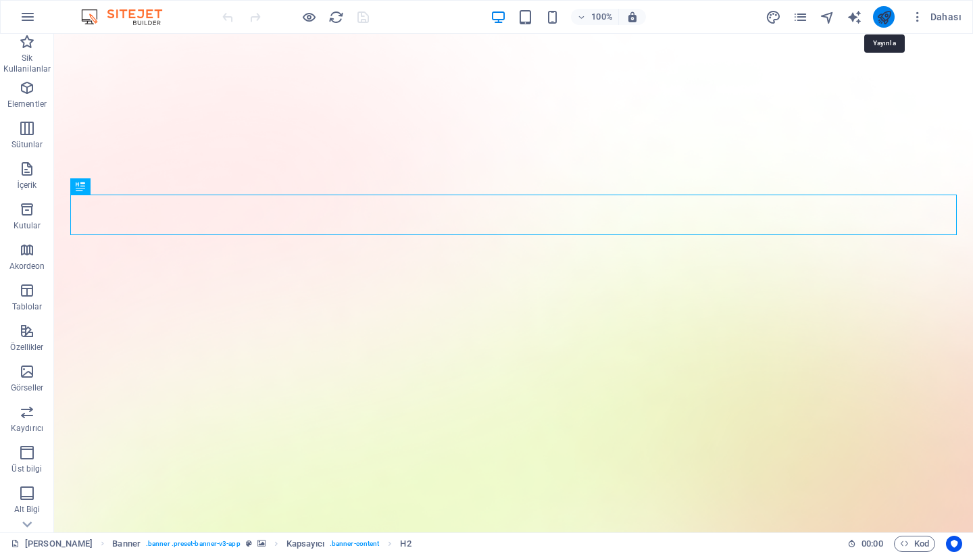
click at [890, 18] on icon "publish" at bounding box center [885, 17] width 16 height 16
click at [887, 18] on icon "publish" at bounding box center [885, 17] width 16 height 16
